Goal: Information Seeking & Learning: Learn about a topic

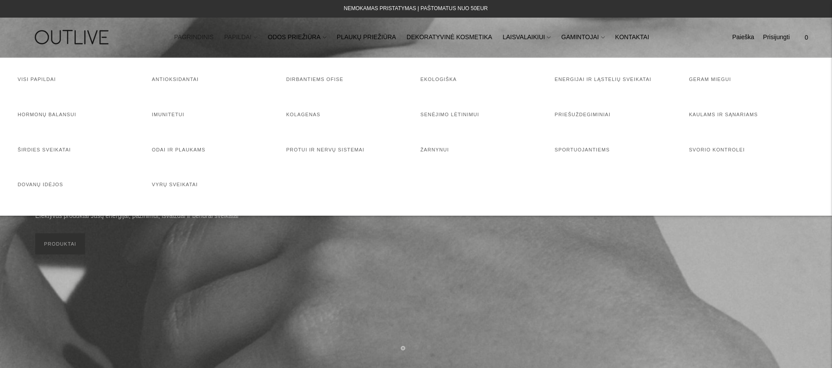
click at [251, 34] on link "PAPILDAI" at bounding box center [240, 37] width 33 height 19
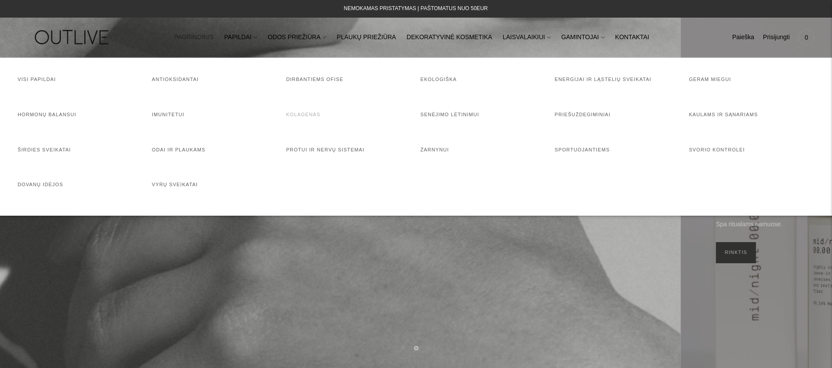
click at [298, 114] on link "Kolagenas" at bounding box center [303, 114] width 34 height 5
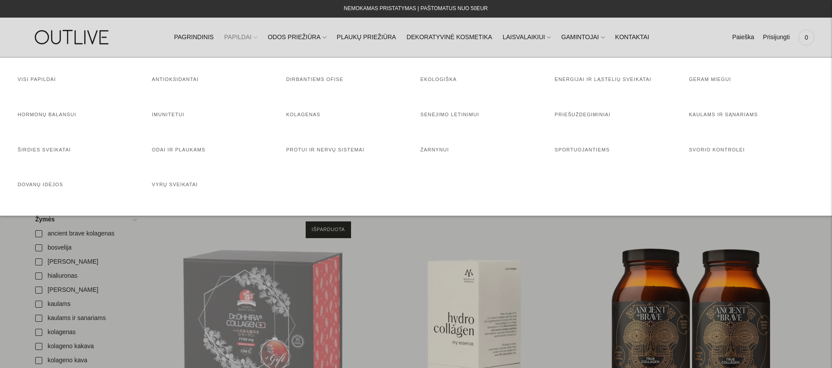
click at [256, 38] on link "PAPILDAI" at bounding box center [240, 37] width 33 height 19
click at [180, 114] on link "Imunitetui" at bounding box center [168, 114] width 33 height 5
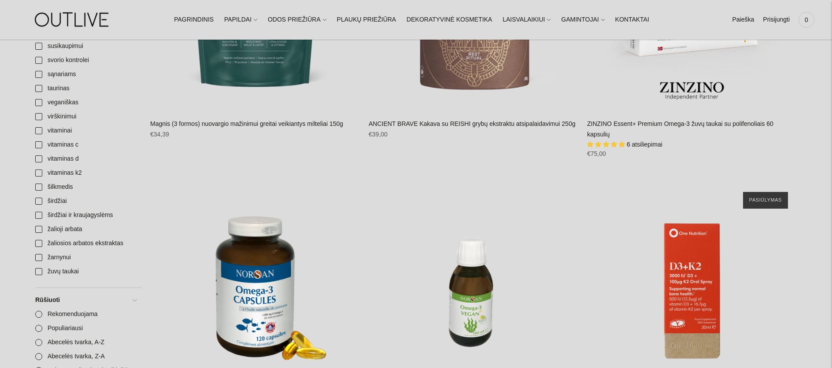
scroll to position [1515, 0]
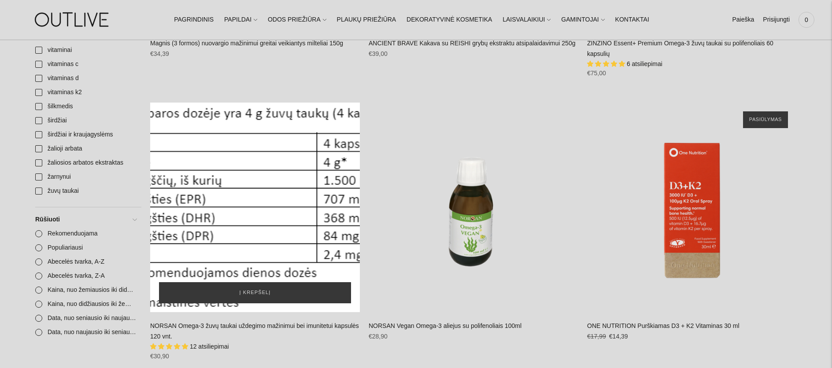
click at [301, 217] on div "NORSAN Omega-3 žuvų taukai uždegimo mažinimui bei imunitetui kapsulės 120 vnt.\a" at bounding box center [255, 208] width 210 height 210
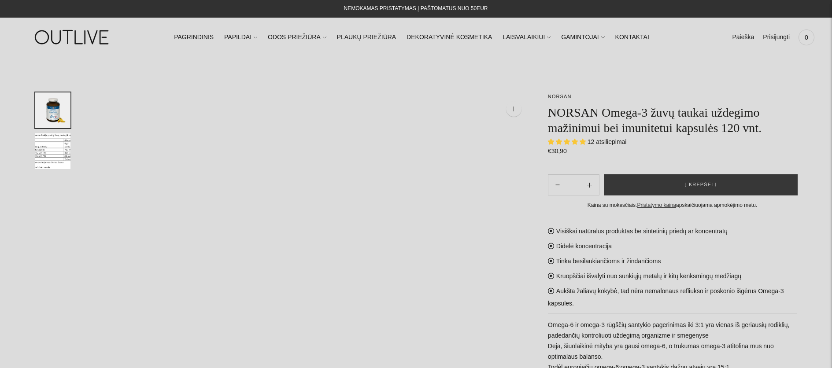
select select "**********"
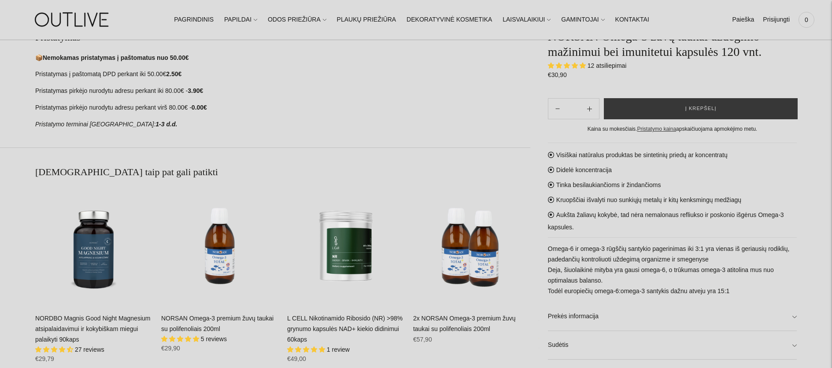
scroll to position [633, 0]
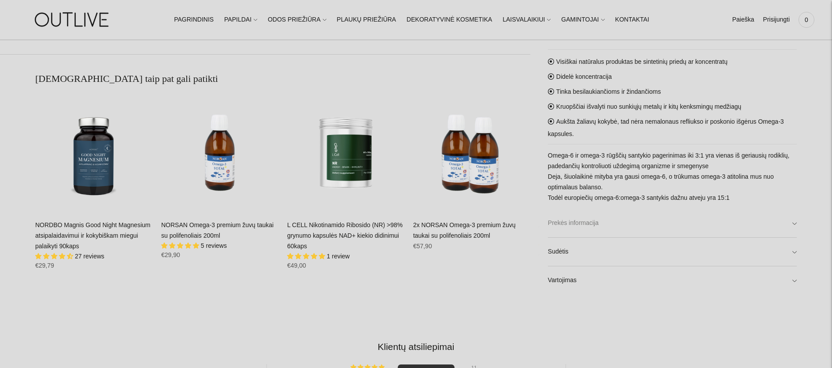
click at [687, 228] on link "Prekės informacija" at bounding box center [672, 223] width 249 height 28
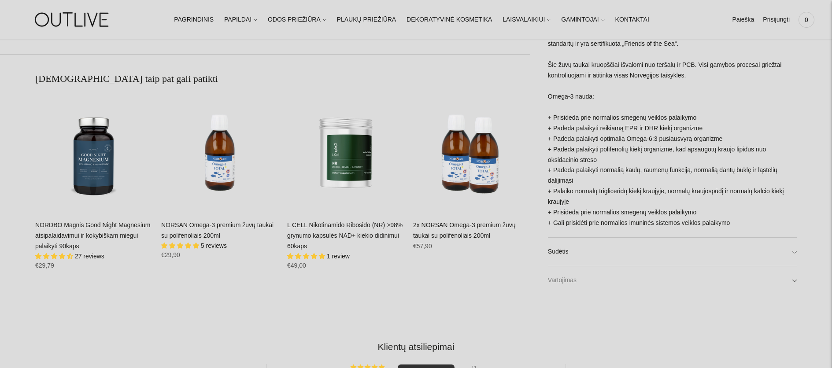
click at [686, 272] on link "Vartojimas" at bounding box center [672, 280] width 249 height 28
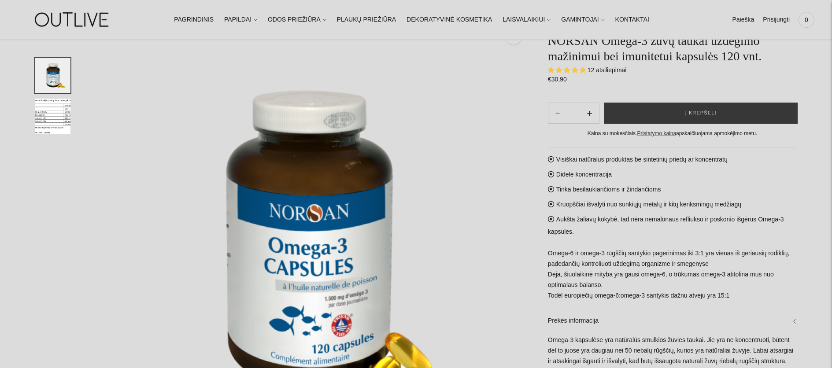
scroll to position [0, 0]
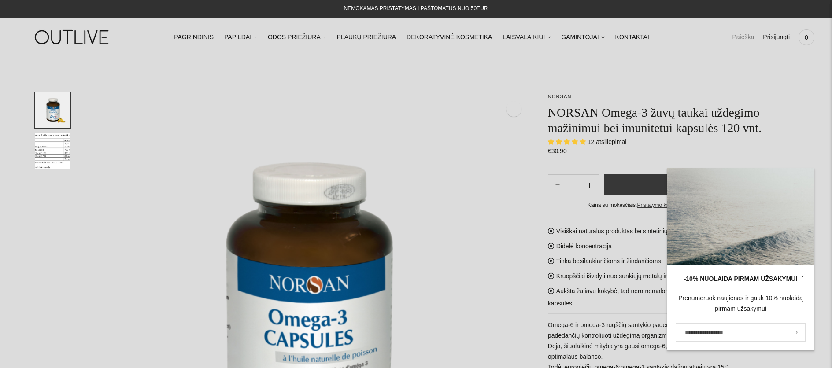
click at [753, 37] on link "Paieška" at bounding box center [743, 37] width 22 height 19
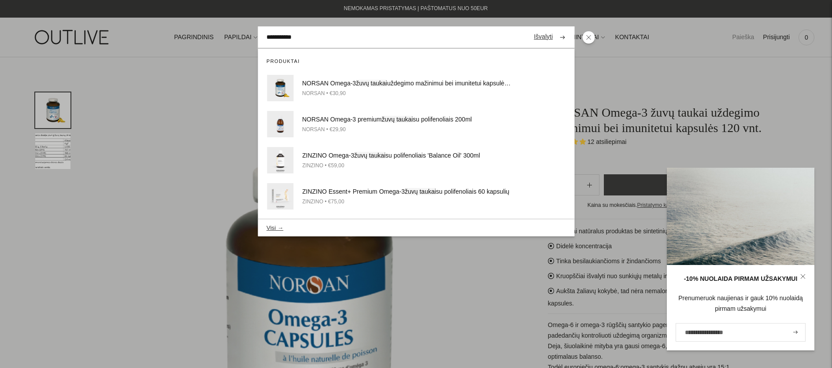
type input "**********"
click at [554, 29] on button "submit" at bounding box center [561, 37] width 15 height 17
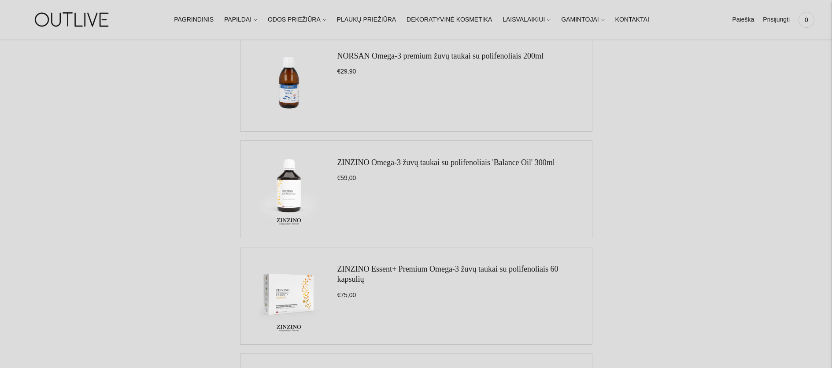
scroll to position [238, 0]
click at [507, 158] on link "ZINZINO Omega-3 žuvų taukai su polifenoliais 'Balance Oil' 300ml" at bounding box center [446, 161] width 218 height 9
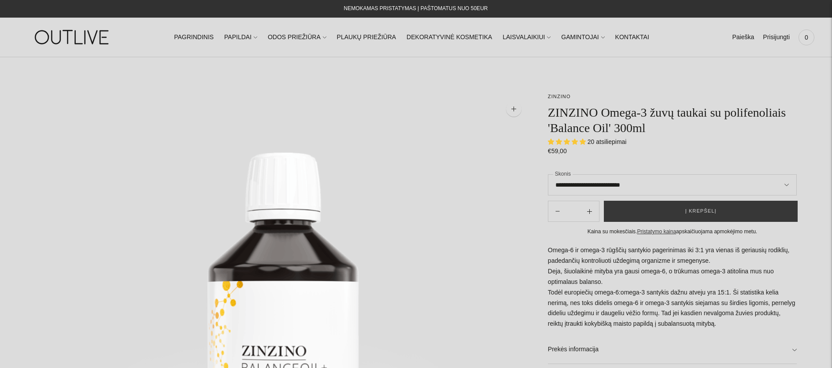
select select "**********"
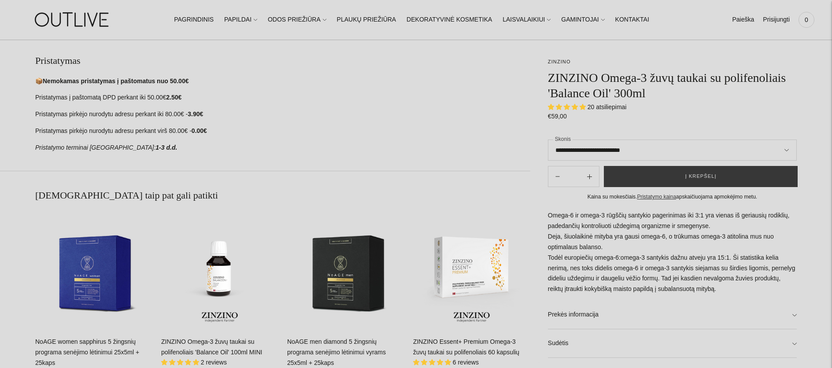
scroll to position [67, 0]
